Goal: Task Accomplishment & Management: Manage account settings

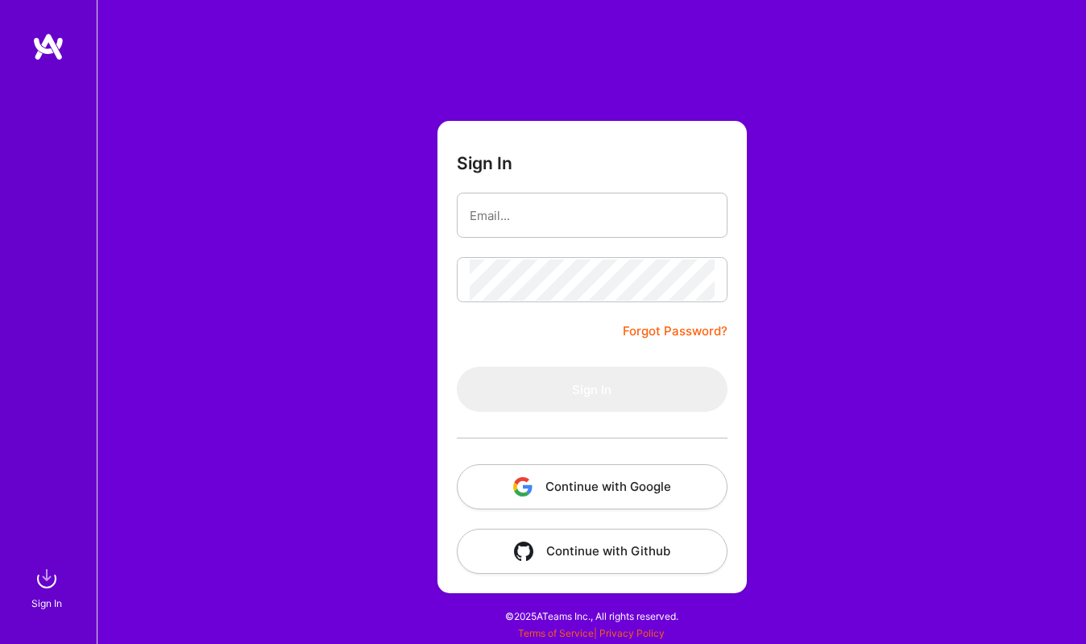
click at [549, 479] on button "Continue with Google" at bounding box center [592, 486] width 271 height 45
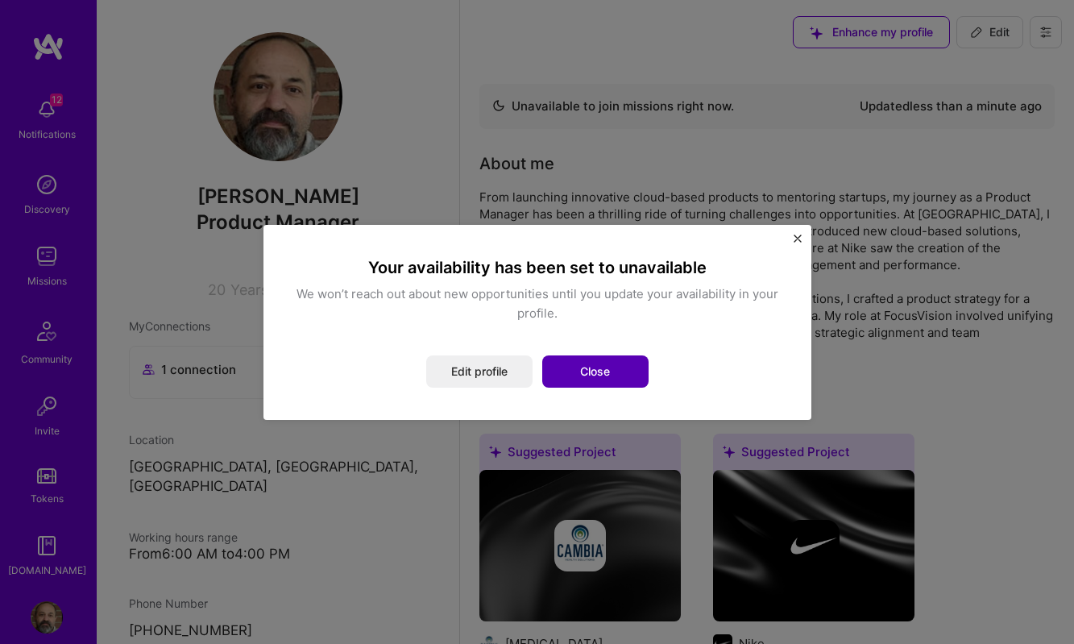
click at [582, 375] on button "Close" at bounding box center [595, 371] width 106 height 32
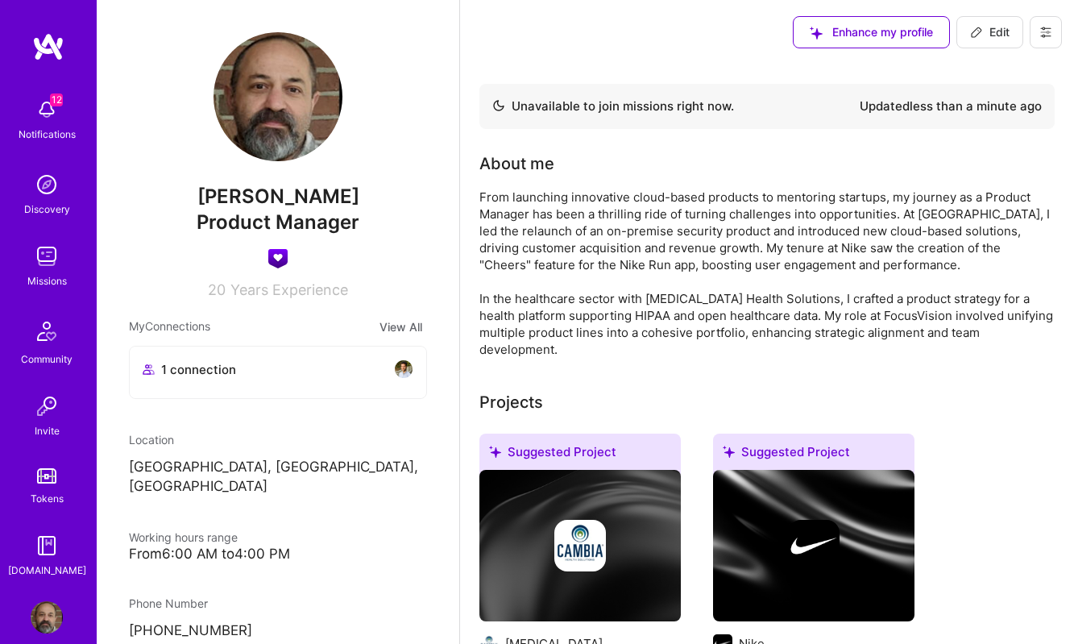
click at [1043, 43] on button at bounding box center [1045, 32] width 32 height 32
click at [1009, 30] on span "Edit" at bounding box center [989, 32] width 39 height 16
select select "US"
select select "Not Available"
select select "1 Month"
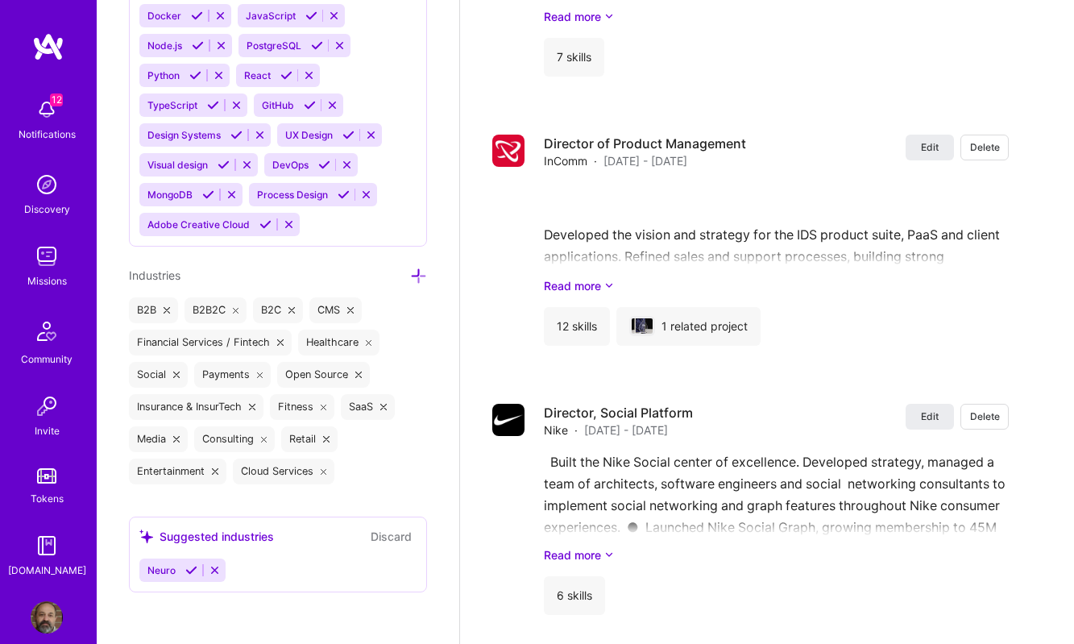
scroll to position [3993, 0]
